Goal: Information Seeking & Learning: Understand process/instructions

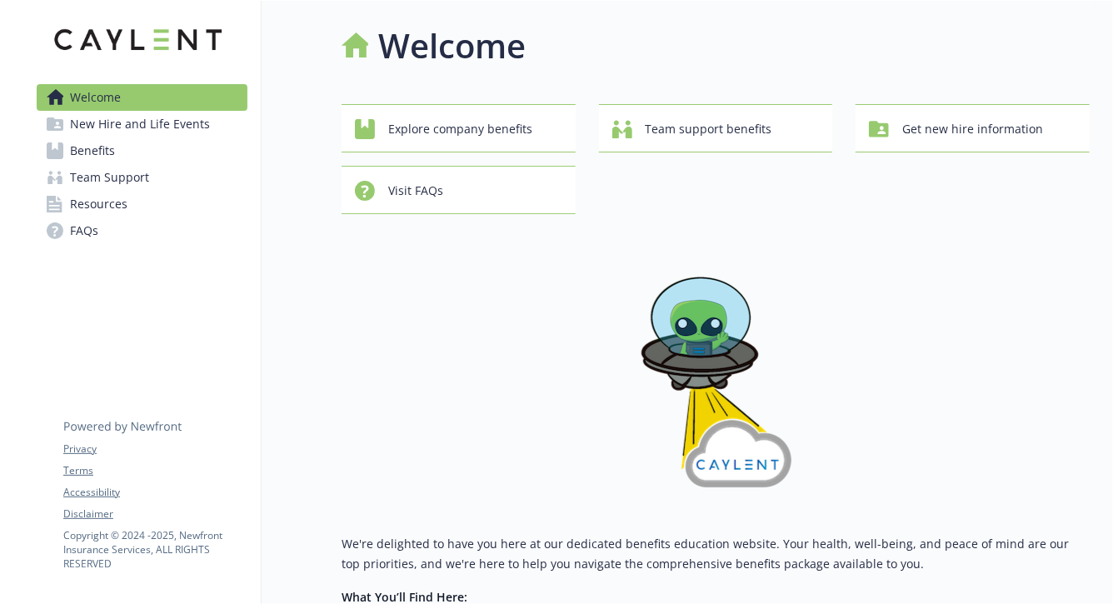
click at [191, 151] on link "Benefits" at bounding box center [142, 150] width 211 height 27
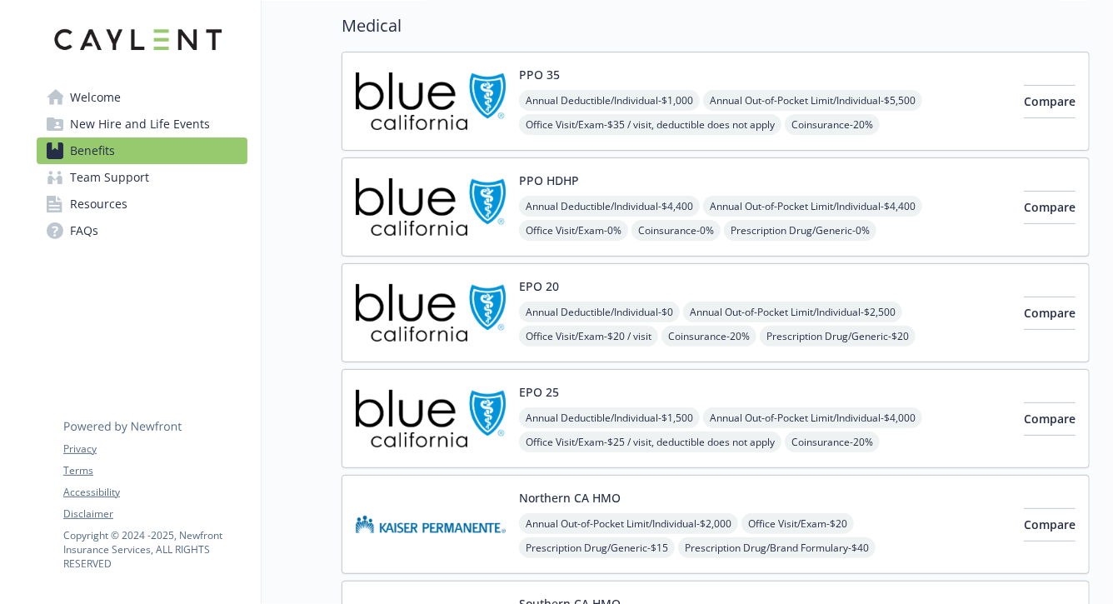
scroll to position [132, 0]
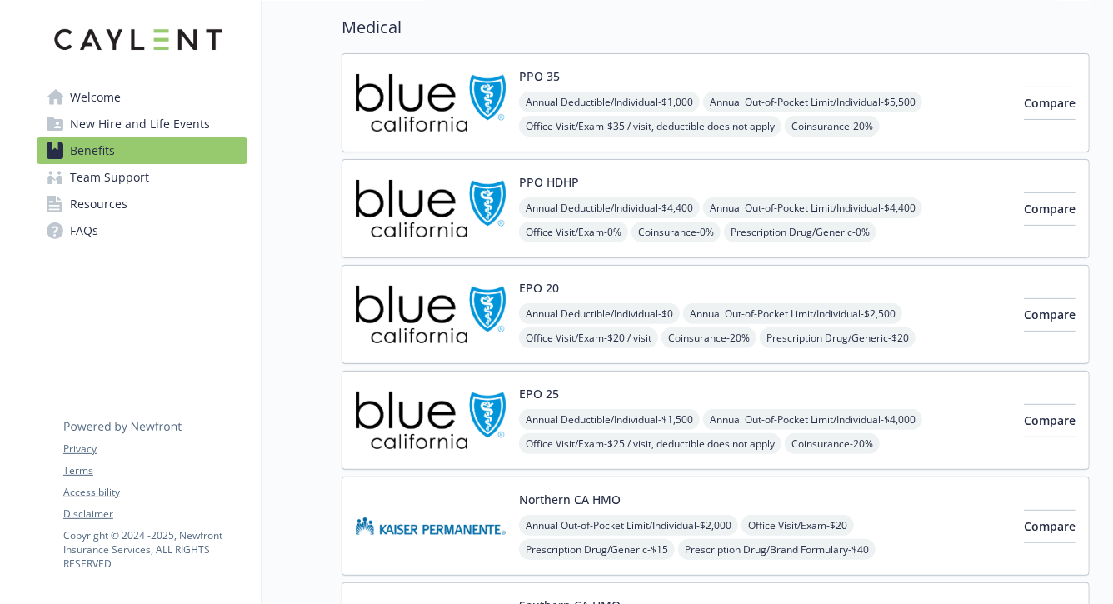
click at [520, 294] on button "EPO 20" at bounding box center [539, 287] width 40 height 17
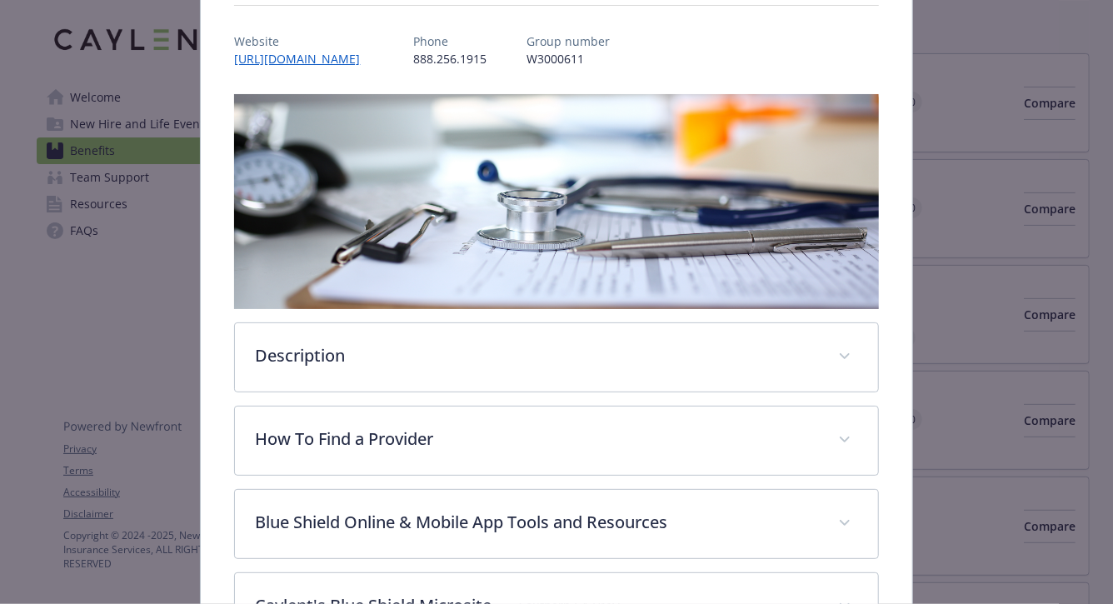
scroll to position [202, 0]
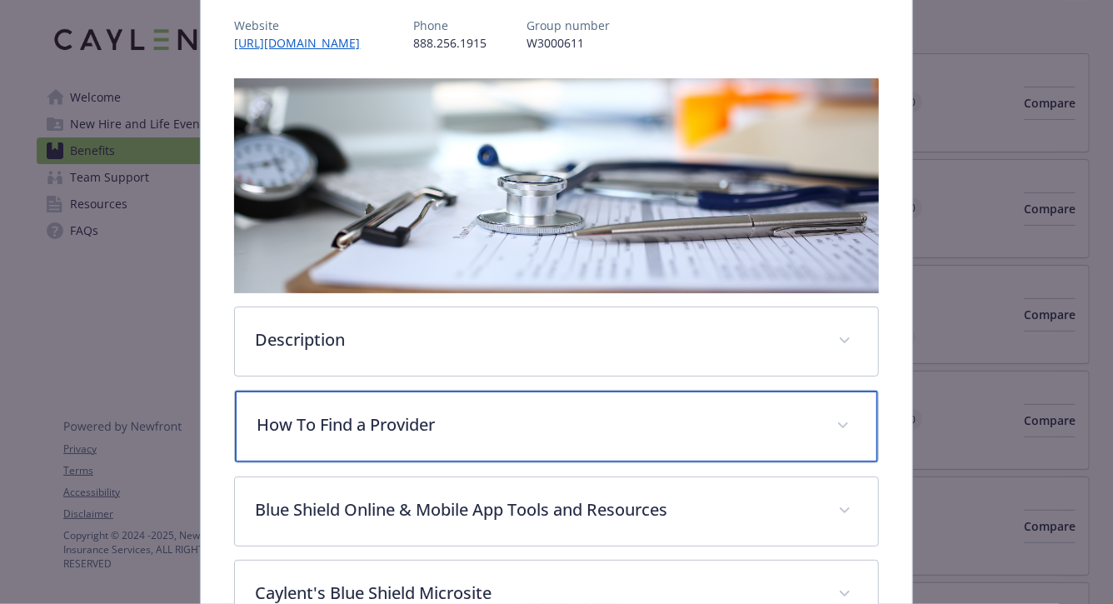
click at [461, 429] on p "How To Find a Provider" at bounding box center [536, 424] width 559 height 25
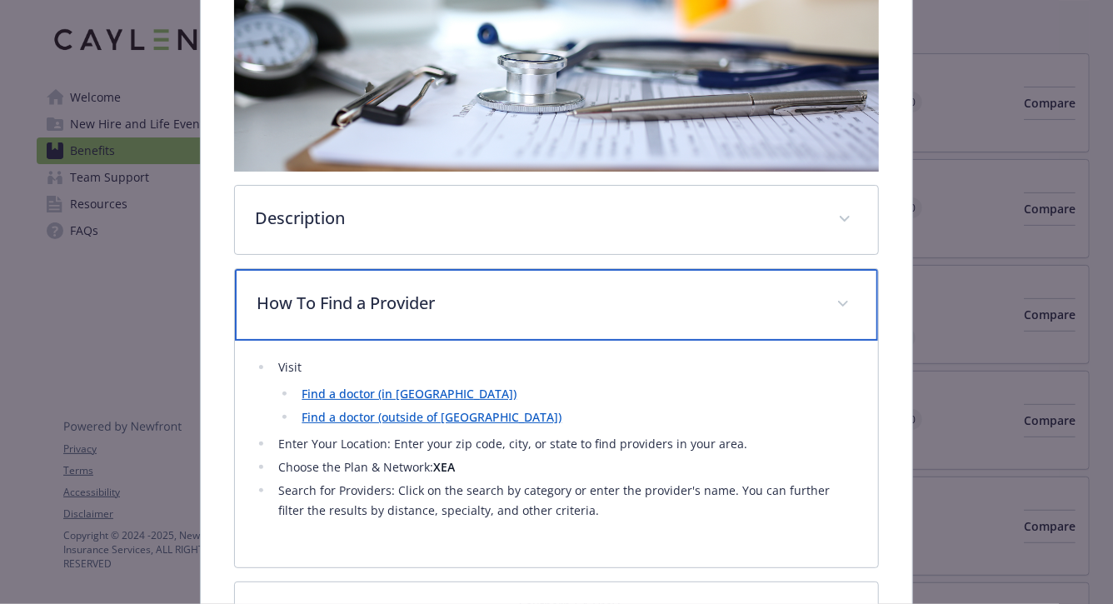
scroll to position [372, 0]
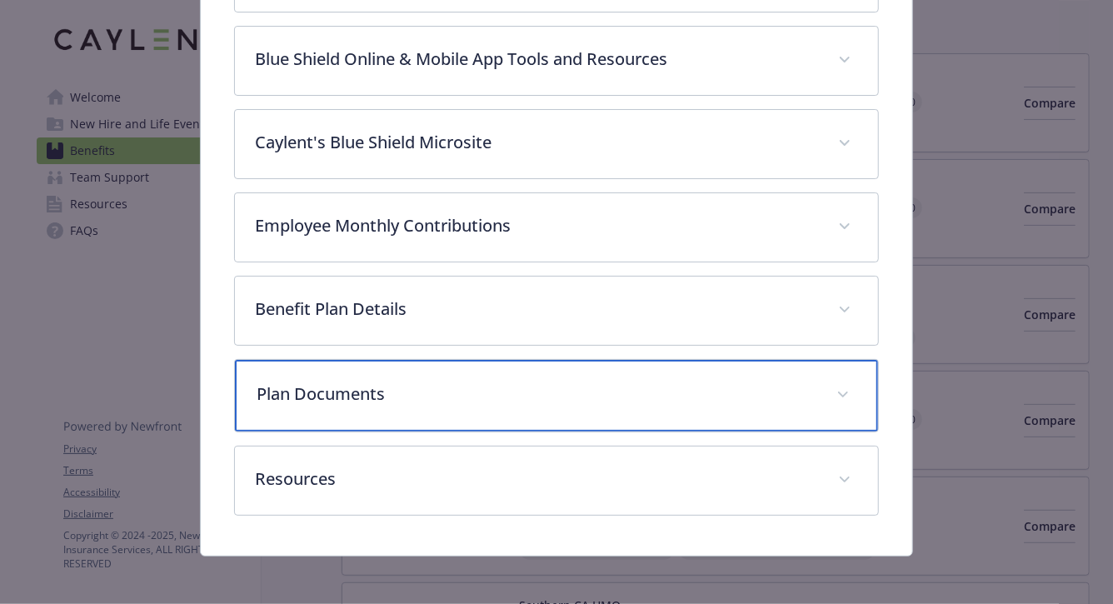
click at [360, 400] on p "Plan Documents" at bounding box center [536, 394] width 559 height 25
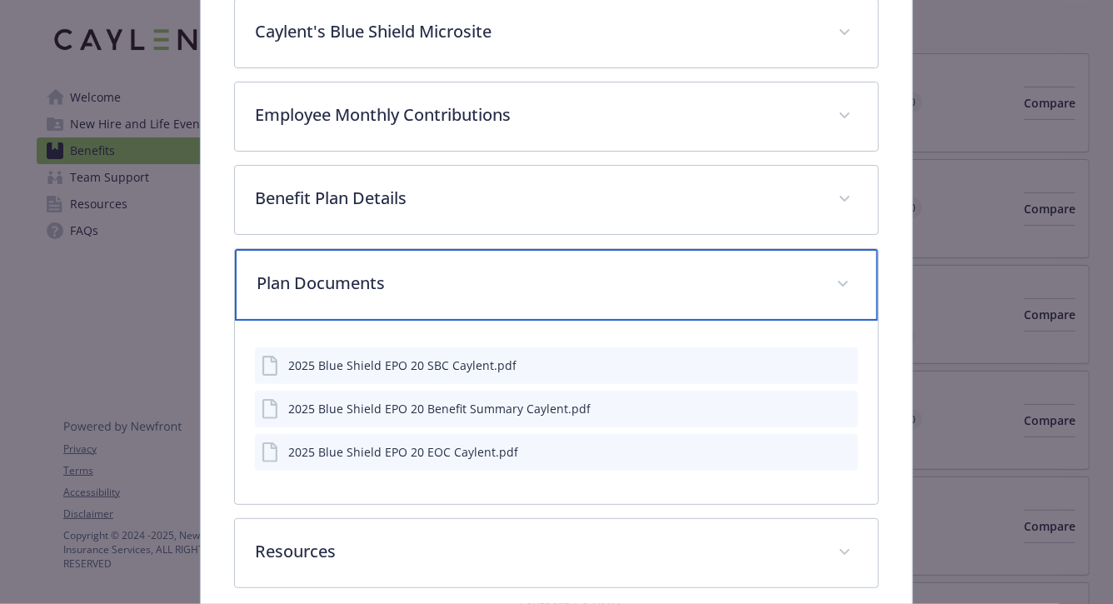
scroll to position [987, 0]
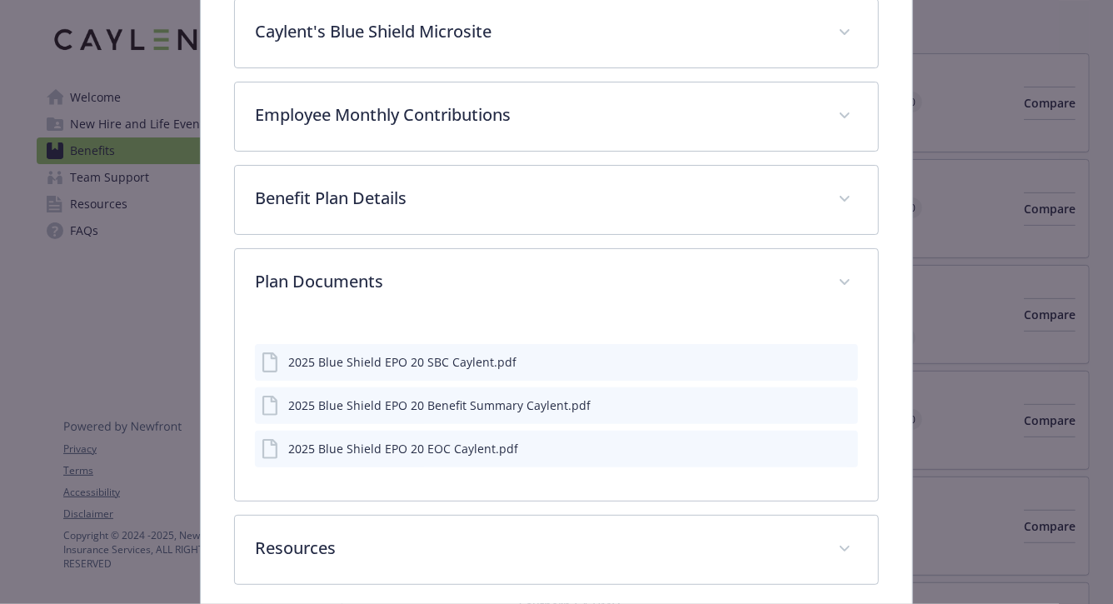
click at [842, 404] on icon "preview file" at bounding box center [842, 404] width 15 height 12
click at [842, 360] on icon "preview file" at bounding box center [842, 361] width 15 height 12
